Goal: Task Accomplishment & Management: Use online tool/utility

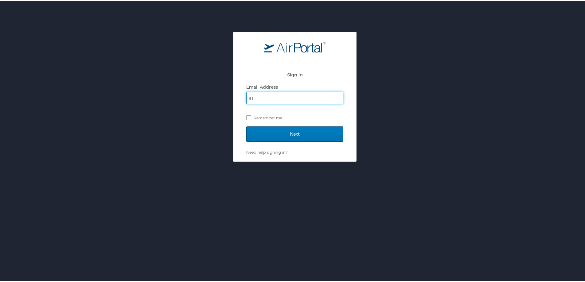
type input "[PERSON_NAME][EMAIL_ADDRESS][PERSON_NAME][DOMAIN_NAME]"
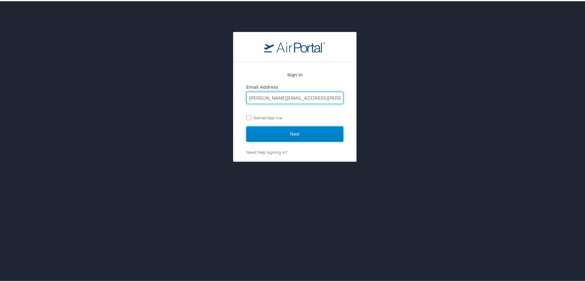
click at [291, 131] on input "Next" at bounding box center [294, 132] width 97 height 15
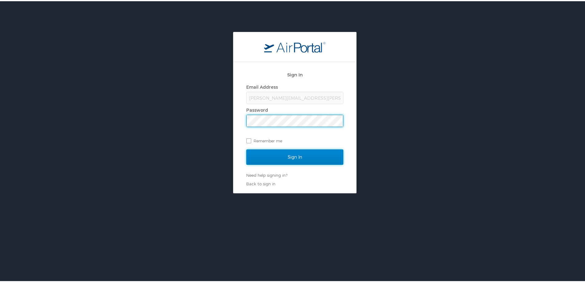
click at [298, 157] on input "Sign In" at bounding box center [294, 155] width 97 height 15
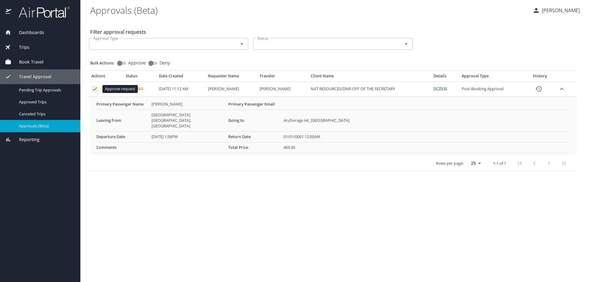
click at [95, 88] on icon "Approval table" at bounding box center [95, 89] width 6 height 6
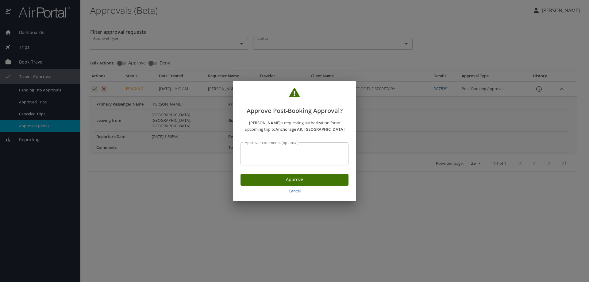
click at [308, 179] on span "Approve" at bounding box center [295, 180] width 98 height 8
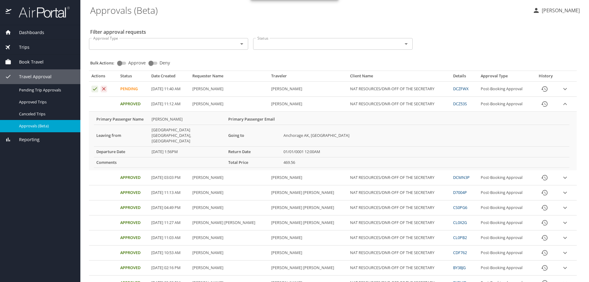
click at [563, 89] on icon "expand row" at bounding box center [565, 88] width 7 height 7
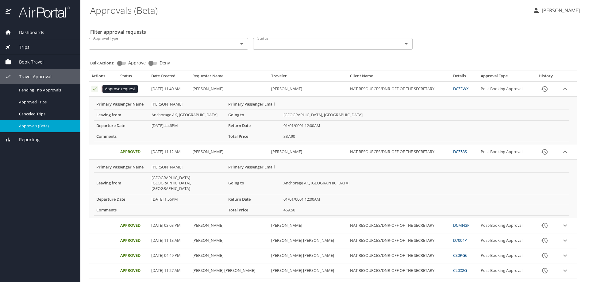
click at [95, 89] on icon "Approval table" at bounding box center [95, 89] width 6 height 6
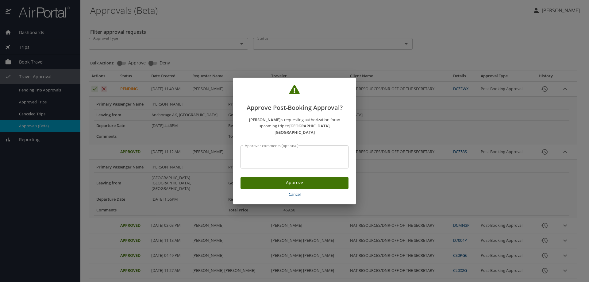
click at [300, 179] on span "Approve" at bounding box center [295, 183] width 98 height 8
